Goal: Transaction & Acquisition: Purchase product/service

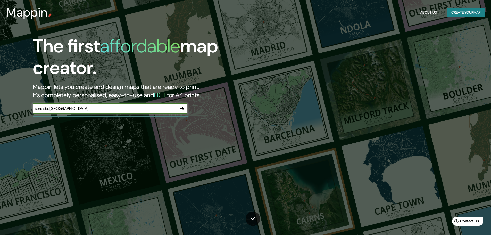
type input "serrada, [GEOGRAPHIC_DATA]"
click at [180, 106] on icon "button" at bounding box center [182, 108] width 6 height 6
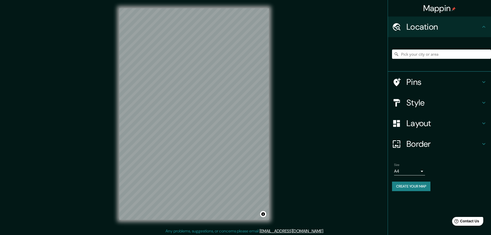
click at [410, 106] on h4 "Style" at bounding box center [444, 102] width 74 height 10
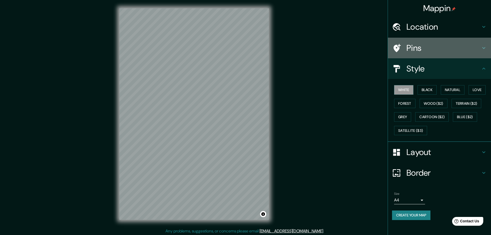
click at [410, 50] on h4 "Pins" at bounding box center [444, 48] width 74 height 10
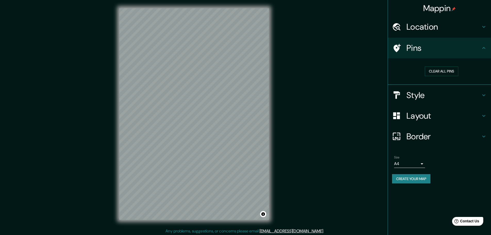
click at [423, 93] on h4 "Style" at bounding box center [444, 95] width 74 height 10
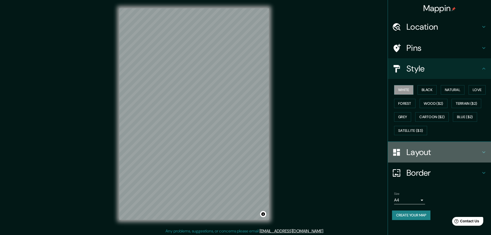
click at [423, 155] on h4 "Layout" at bounding box center [444, 152] width 74 height 10
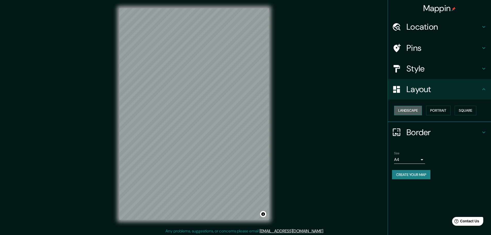
click at [418, 114] on button "Landscape" at bounding box center [408, 111] width 28 height 10
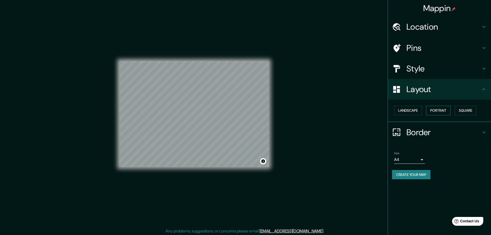
click at [451, 109] on button "Portrait" at bounding box center [438, 111] width 24 height 10
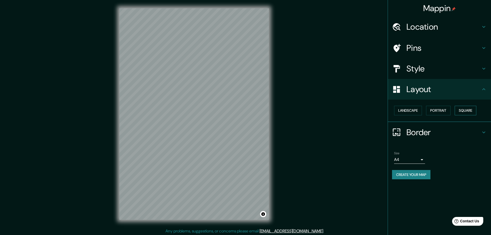
click at [466, 110] on button "Square" at bounding box center [466, 111] width 22 height 10
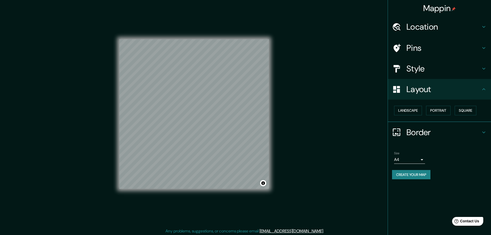
click at [446, 91] on h4 "Layout" at bounding box center [444, 89] width 74 height 10
click at [435, 70] on h4 "Style" at bounding box center [444, 68] width 74 height 10
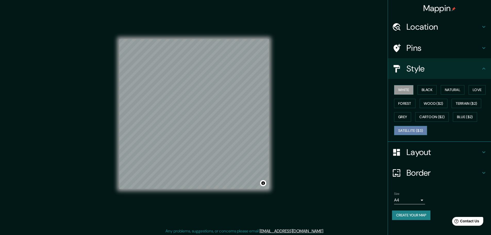
click at [418, 127] on button "Satellite ($3)" at bounding box center [410, 131] width 33 height 10
click at [409, 107] on button "Forest" at bounding box center [404, 104] width 21 height 10
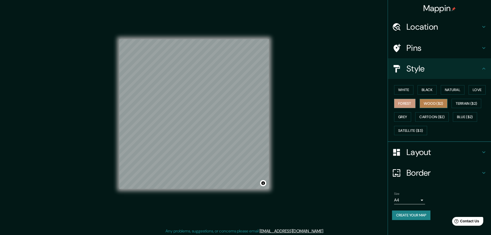
click at [432, 107] on button "Wood ($2)" at bounding box center [434, 104] width 28 height 10
click at [462, 104] on button "Terrain ($2)" at bounding box center [467, 104] width 30 height 10
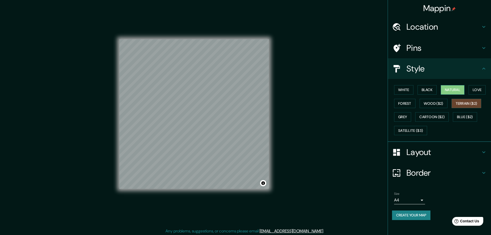
click at [452, 89] on button "Natural" at bounding box center [453, 90] width 24 height 10
click at [469, 87] on div "White Black Natural Love Forest Wood ($2) Terrain ($2) Grey Cartoon ($2) Blue (…" at bounding box center [441, 110] width 99 height 54
click at [474, 87] on button "Love" at bounding box center [477, 90] width 17 height 10
